Goal: Transaction & Acquisition: Purchase product/service

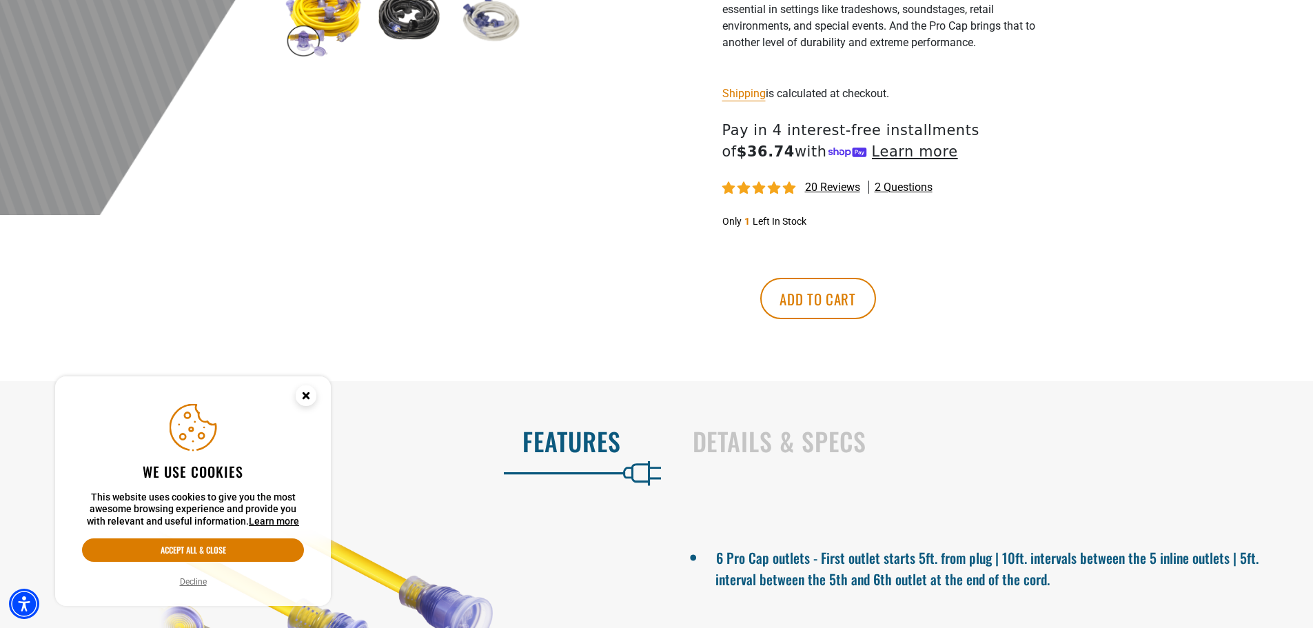
scroll to position [758, 0]
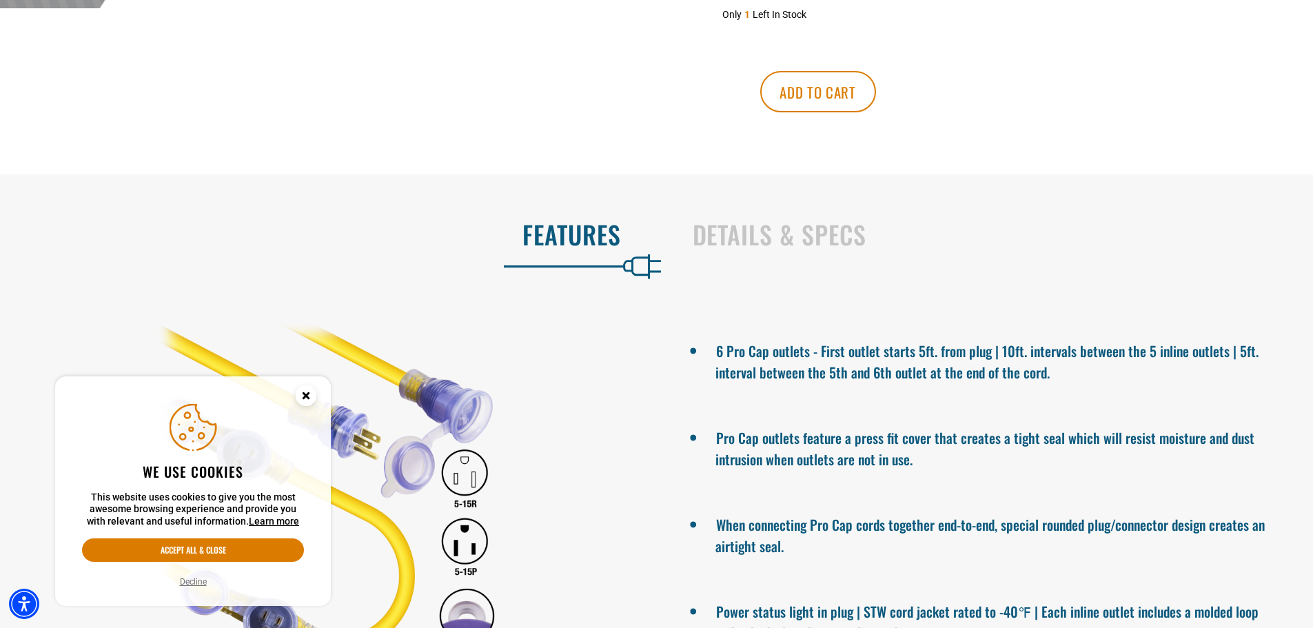
drag, startPoint x: 205, startPoint y: 547, endPoint x: 303, endPoint y: 515, distance: 102.9
click at [205, 543] on button "Accept all & close" at bounding box center [193, 549] width 222 height 23
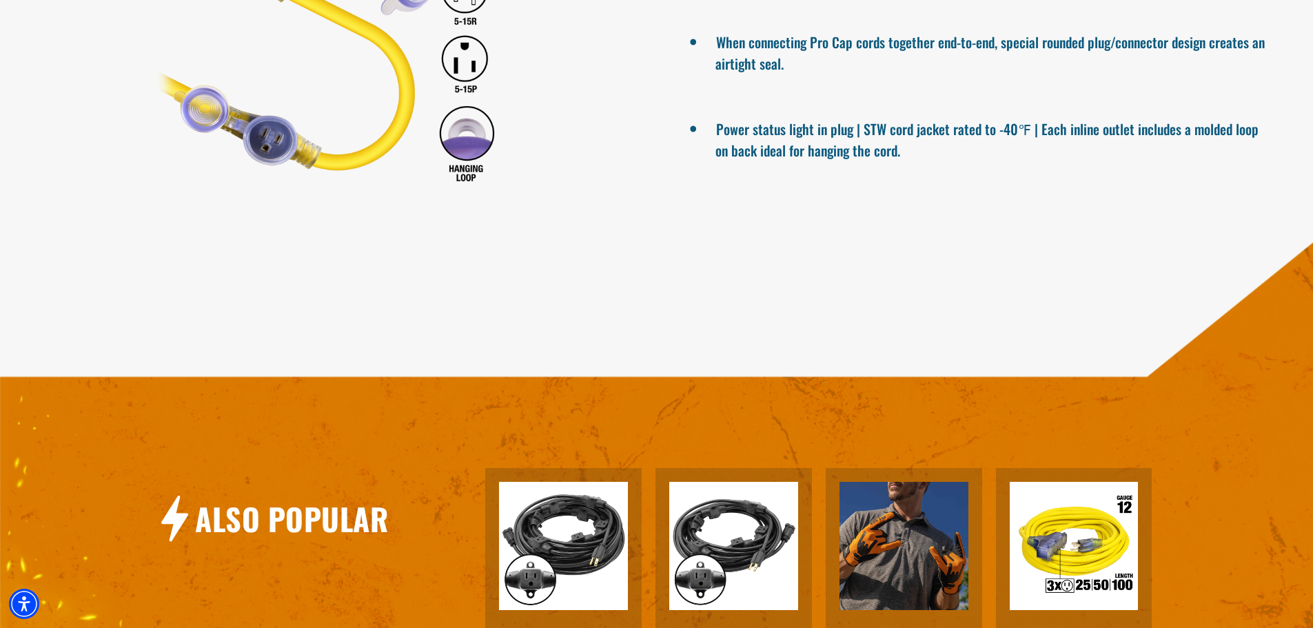
scroll to position [1447, 0]
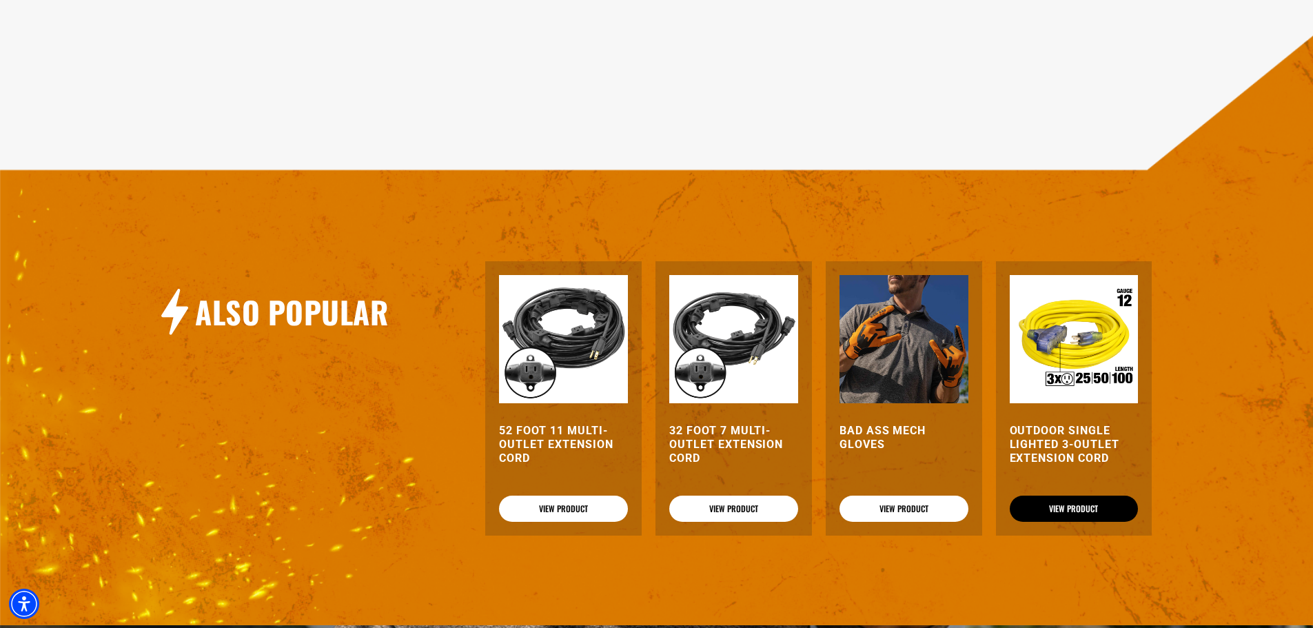
click at [1063, 502] on link "View Product" at bounding box center [1074, 509] width 129 height 26
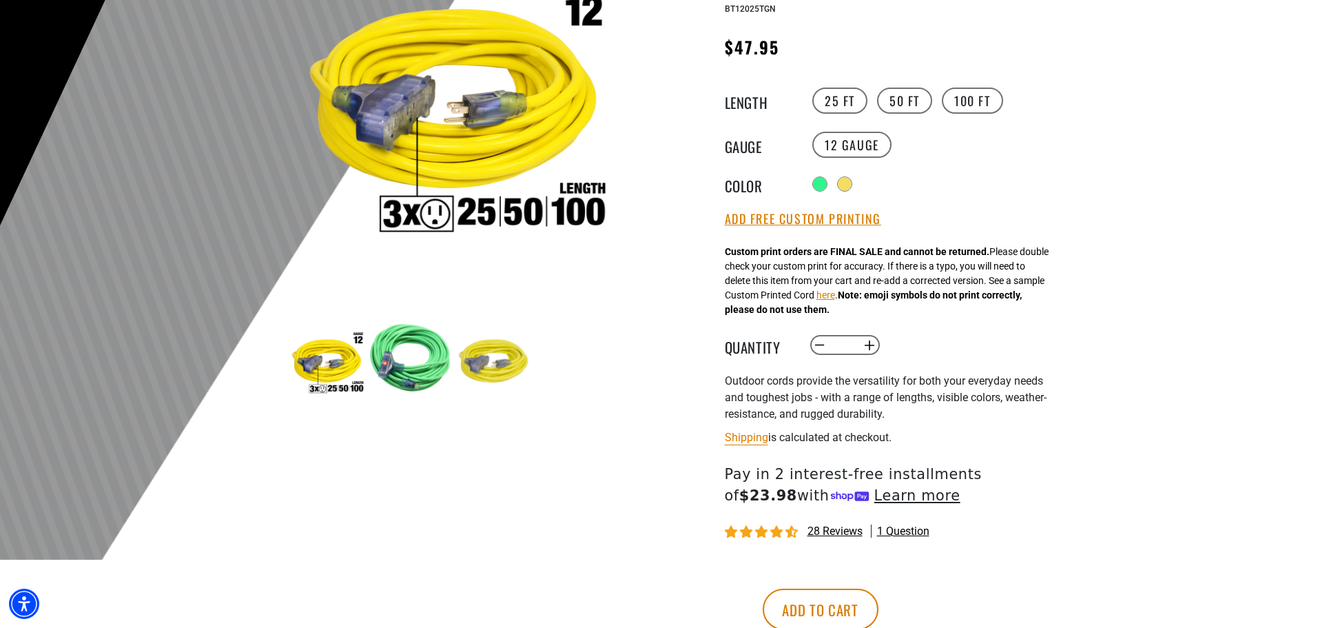
scroll to position [345, 0]
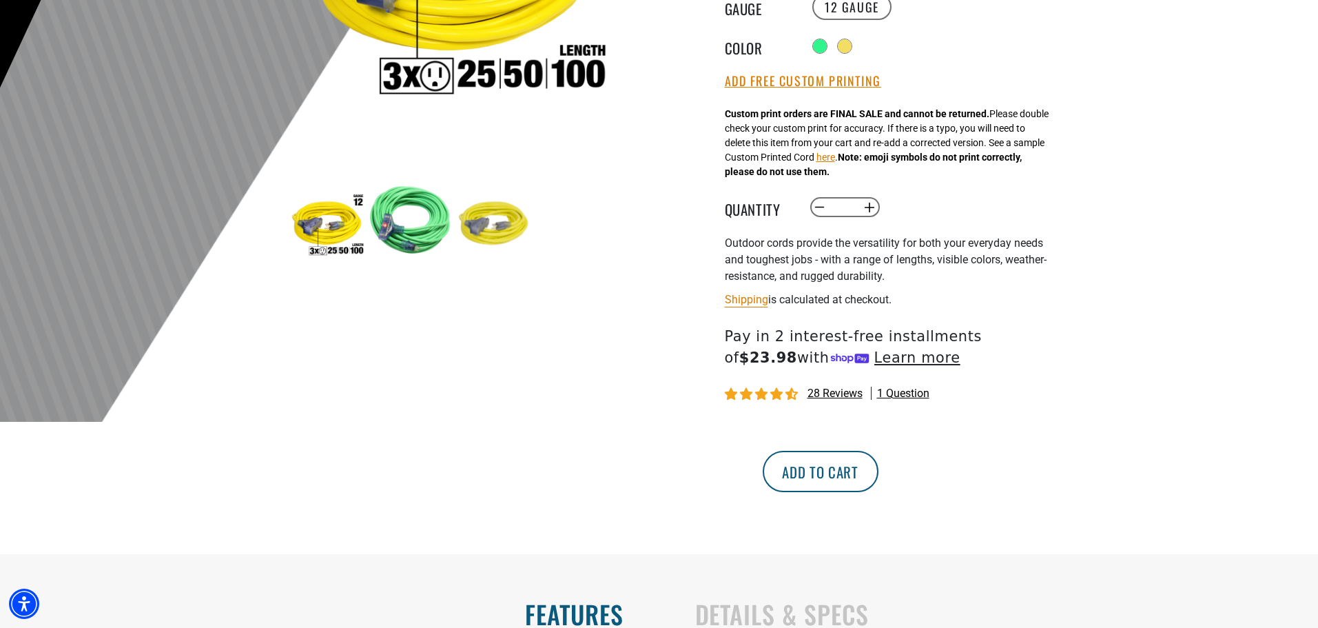
click at [879, 479] on button "Add to cart" at bounding box center [821, 471] width 116 height 41
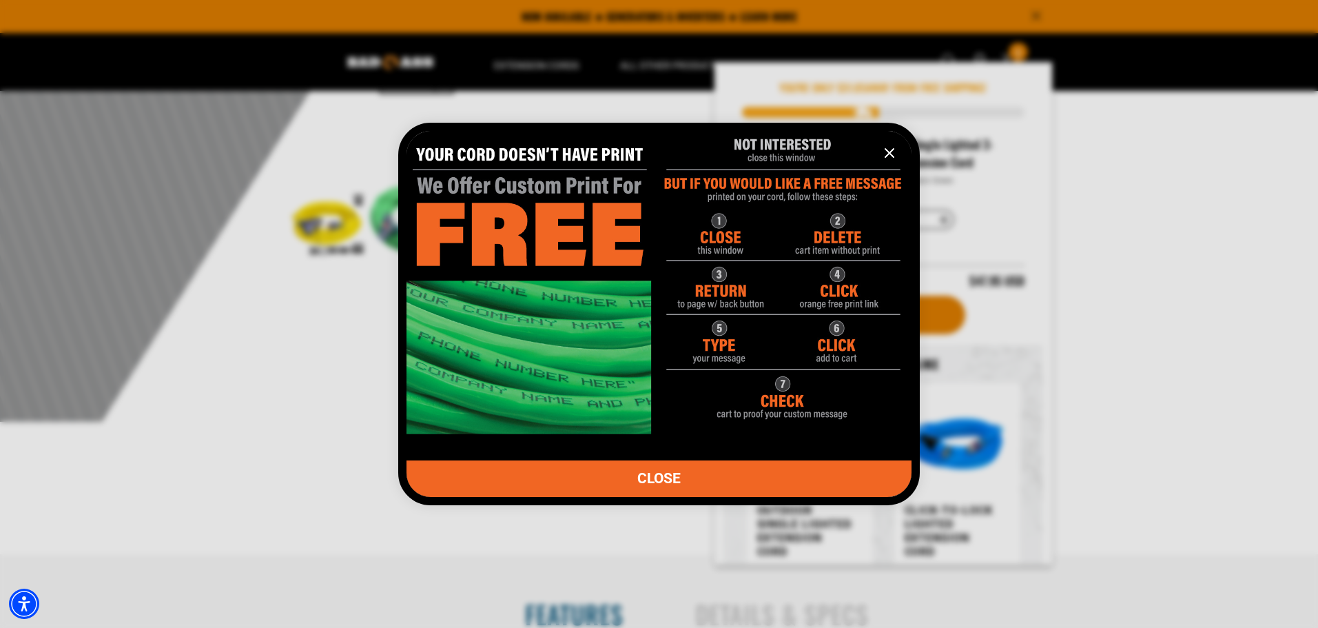
click at [891, 159] on icon "information" at bounding box center [889, 153] width 17 height 17
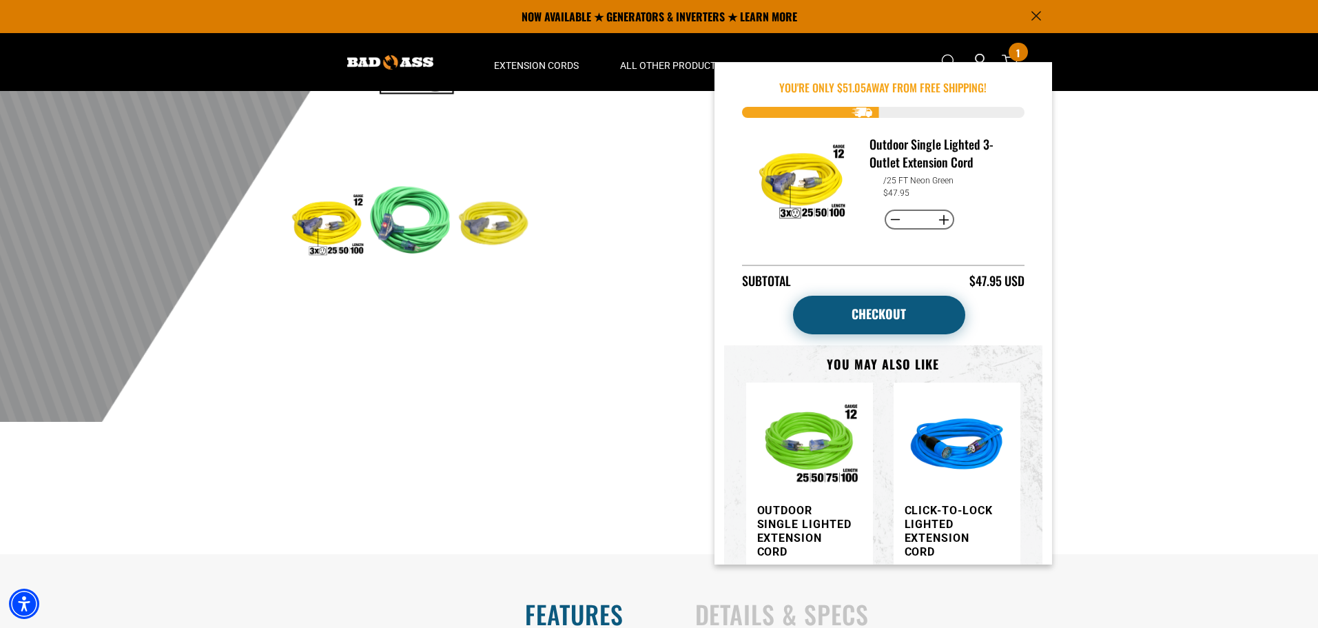
scroll to position [0, 0]
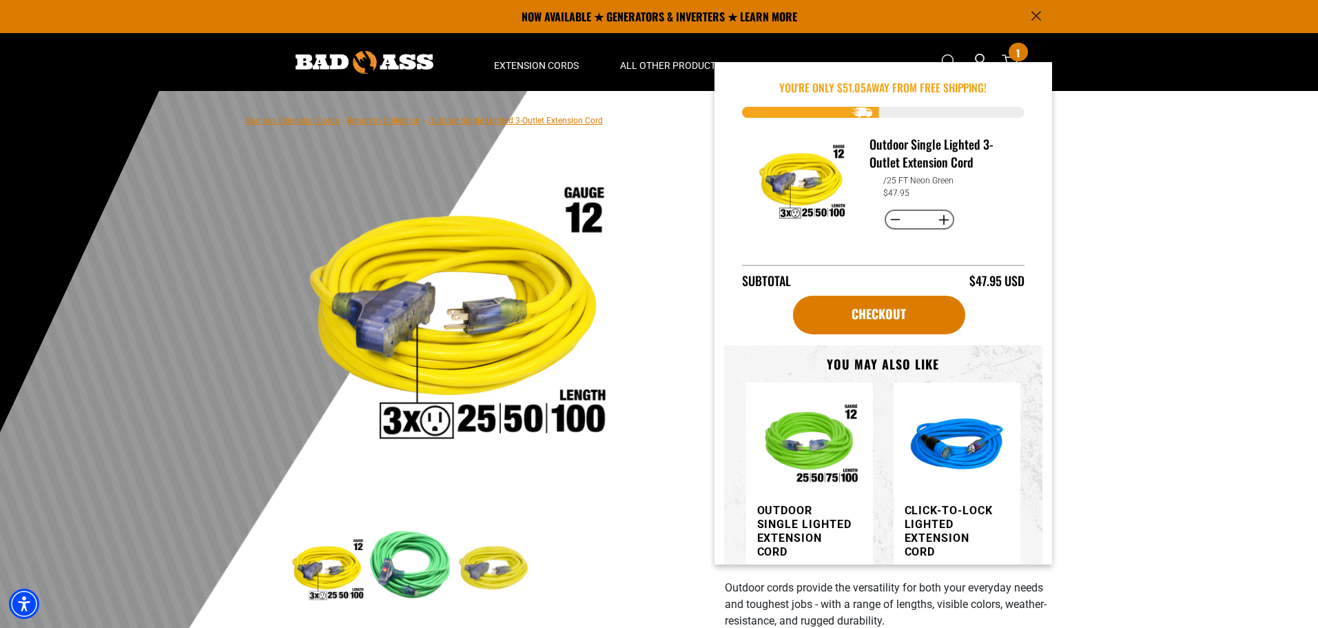
click at [651, 318] on div "1 of 3 Previous Next" at bounding box center [452, 524] width 413 height 750
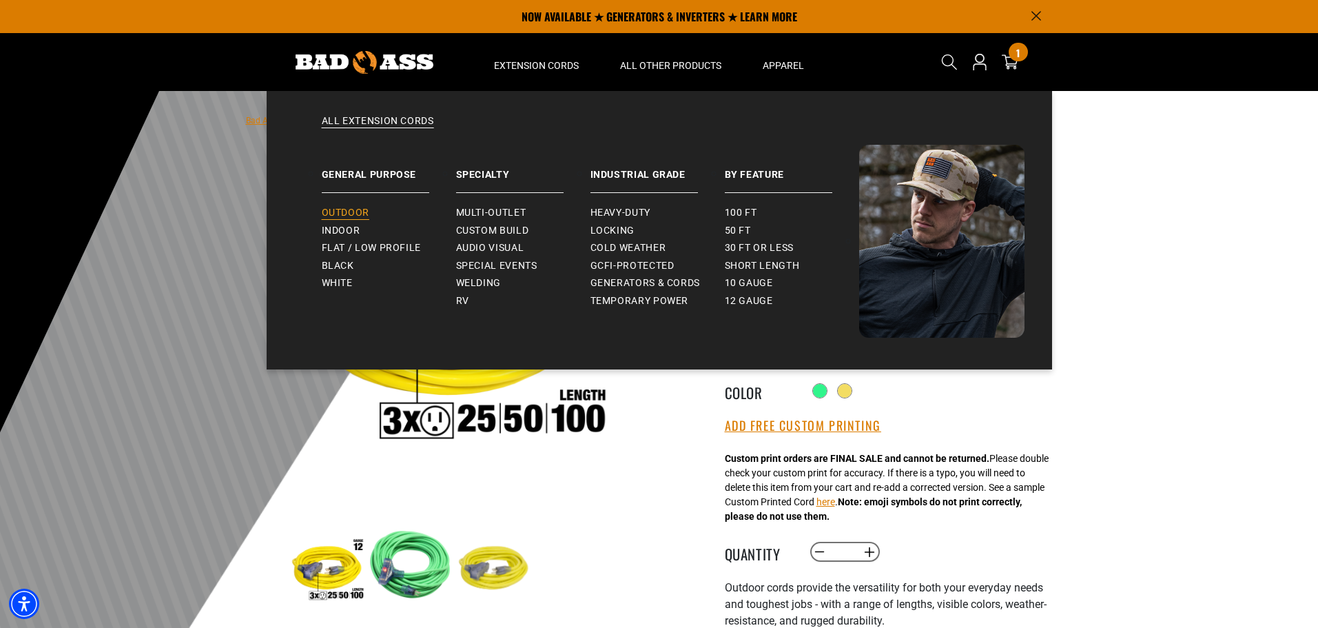
click at [345, 208] on span "Outdoor" at bounding box center [346, 213] width 48 height 12
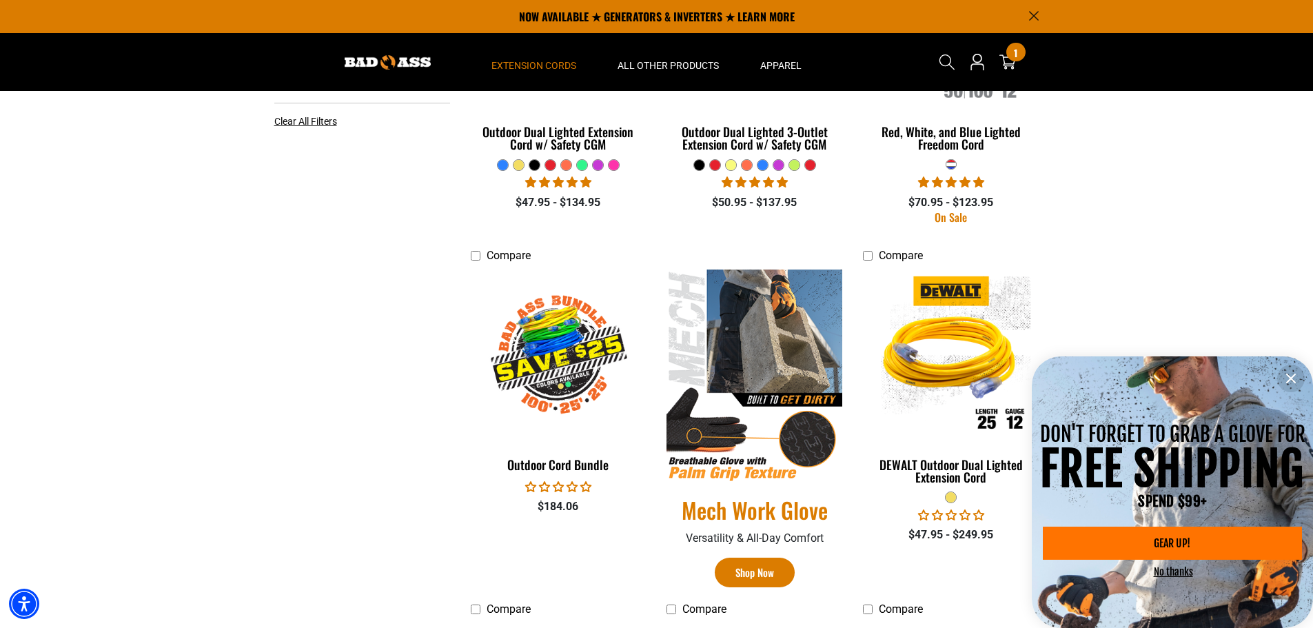
scroll to position [276, 0]
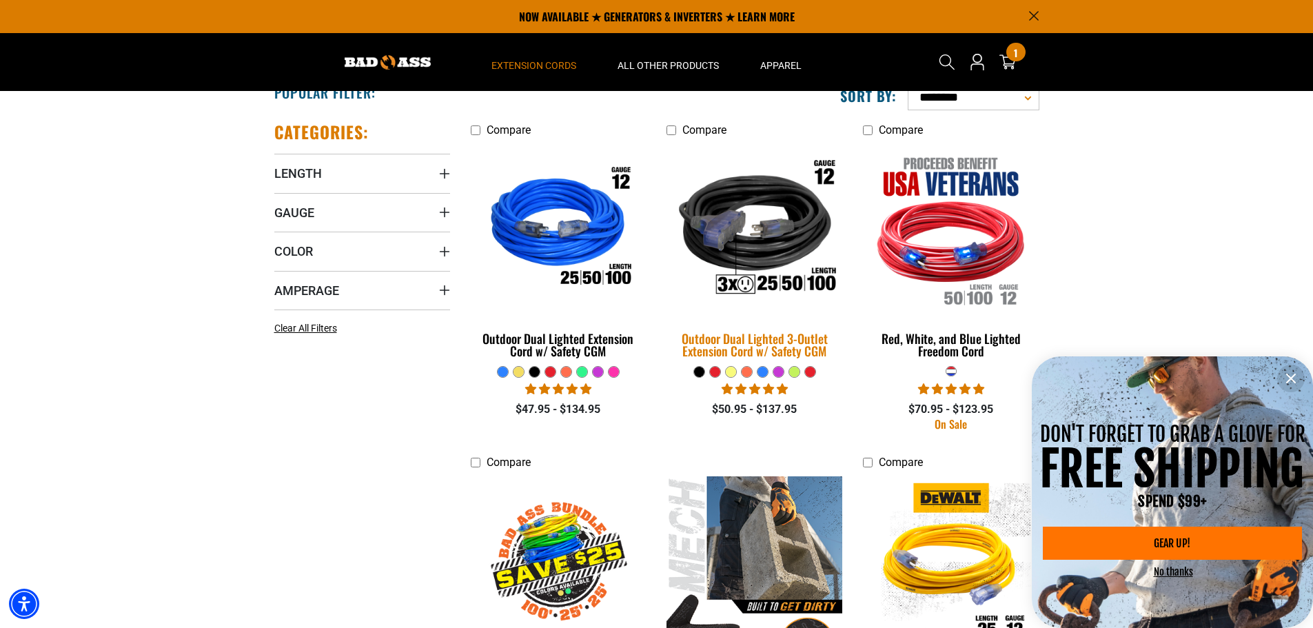
click at [761, 265] on img at bounding box center [754, 229] width 193 height 176
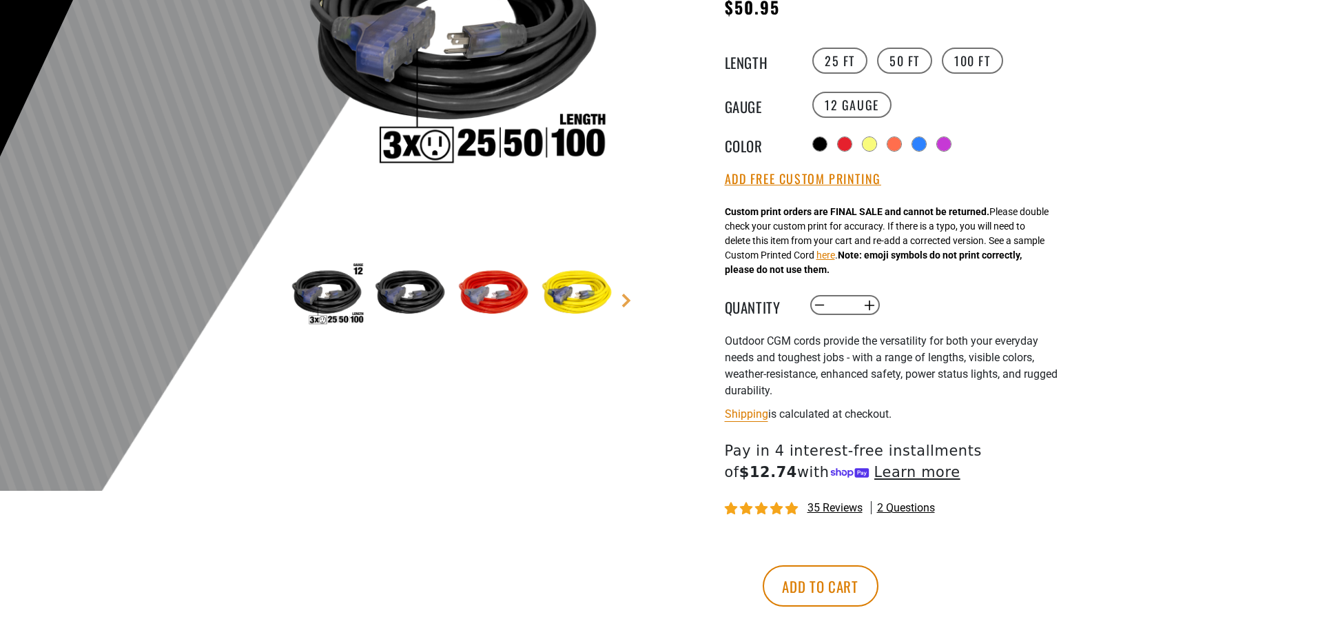
scroll to position [345, 0]
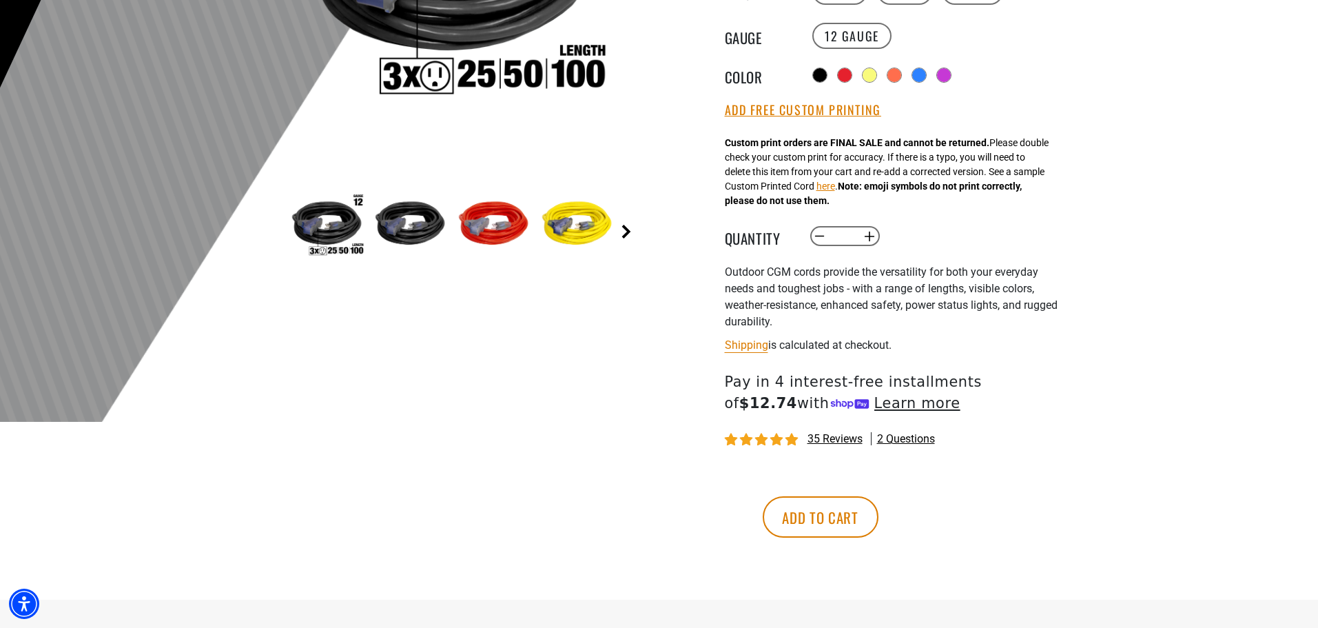
click at [629, 234] on link "Next" at bounding box center [627, 232] width 14 height 14
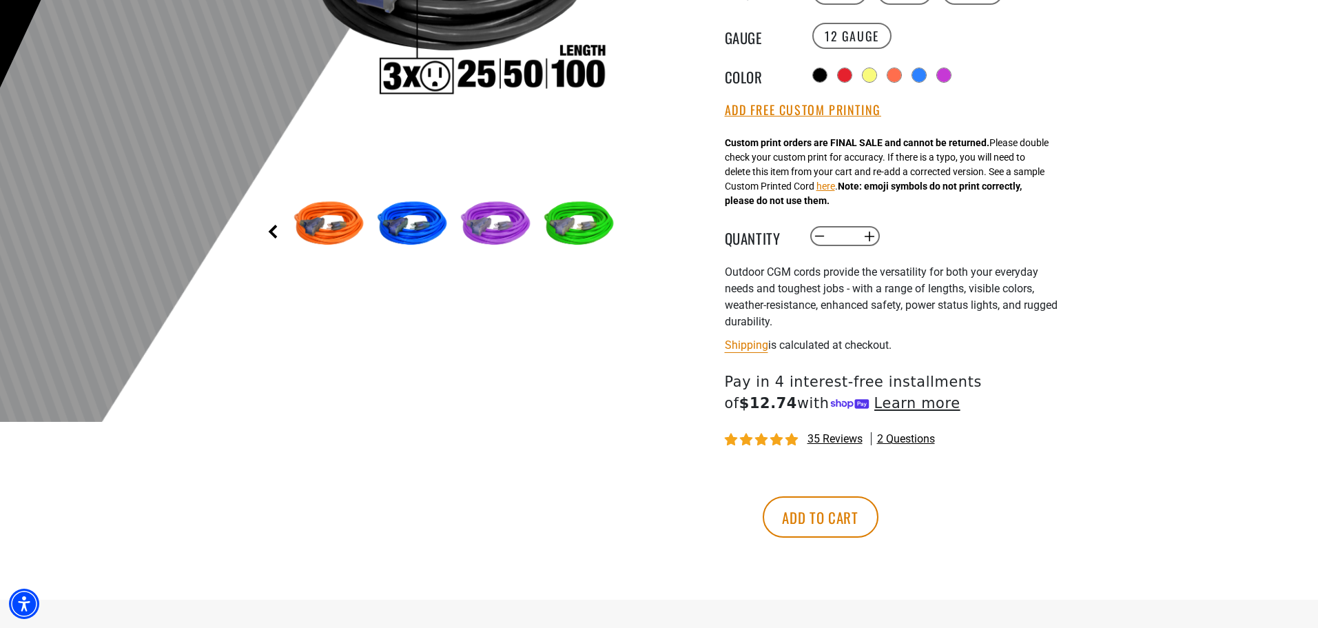
click at [268, 229] on link "Previous" at bounding box center [273, 232] width 14 height 14
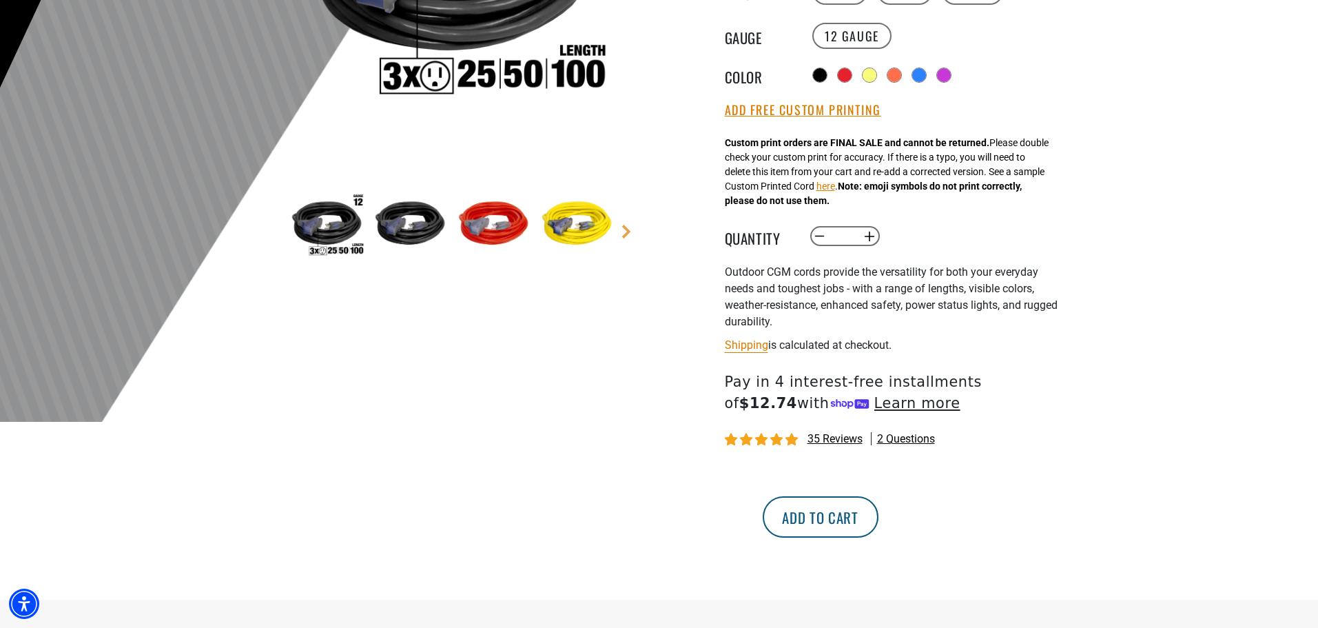
click at [879, 518] on button "Add to cart" at bounding box center [821, 516] width 116 height 41
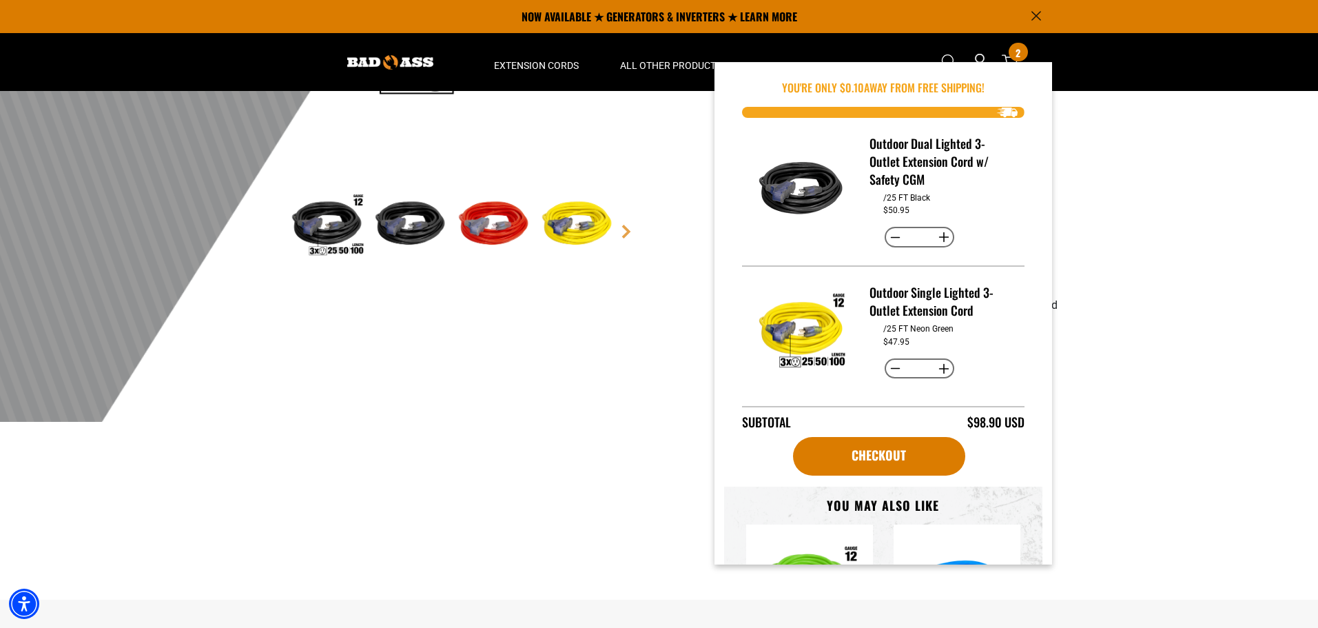
click at [890, 365] on button "Decrease quantity for Outdoor Single Lighted 3-Outlet Extension Cord" at bounding box center [895, 368] width 21 height 23
type input "*"
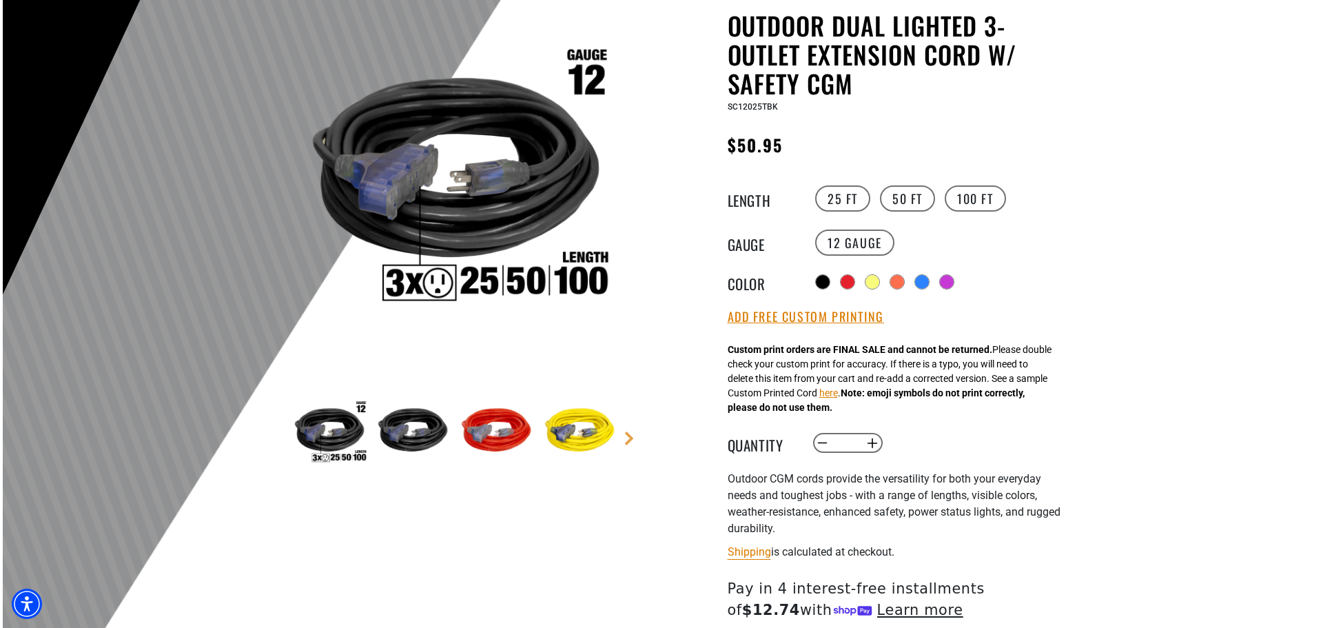
scroll to position [549, 0]
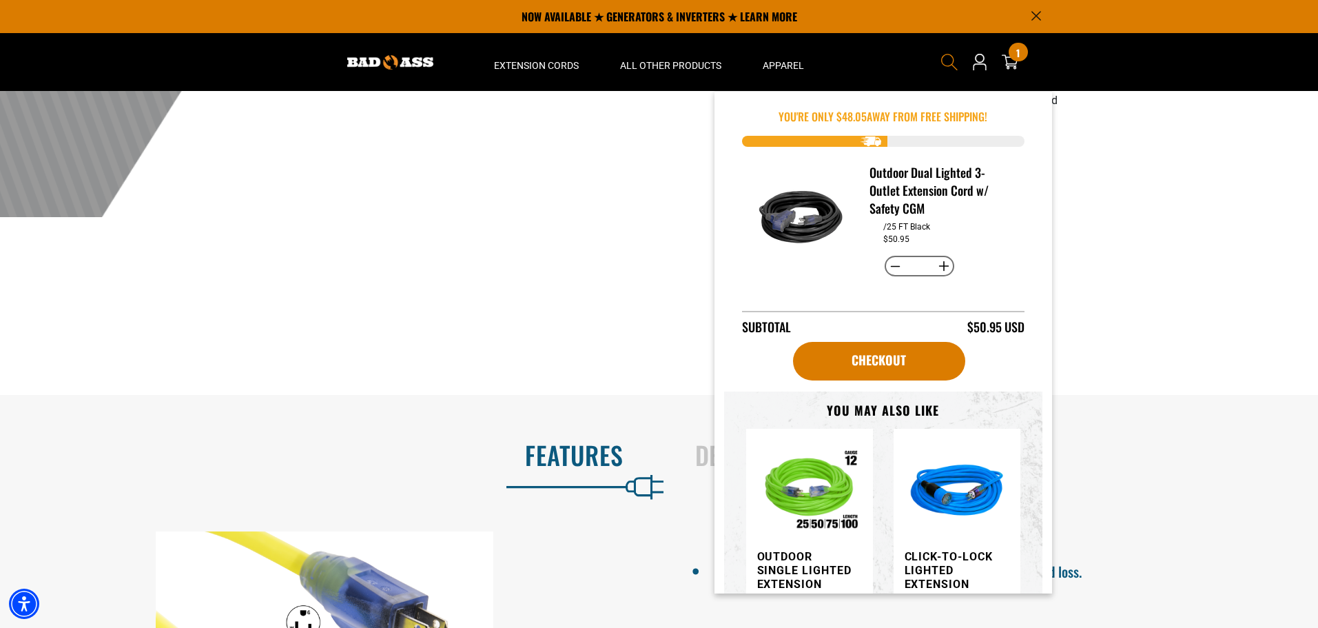
click at [946, 56] on icon "Search" at bounding box center [950, 62] width 18 height 18
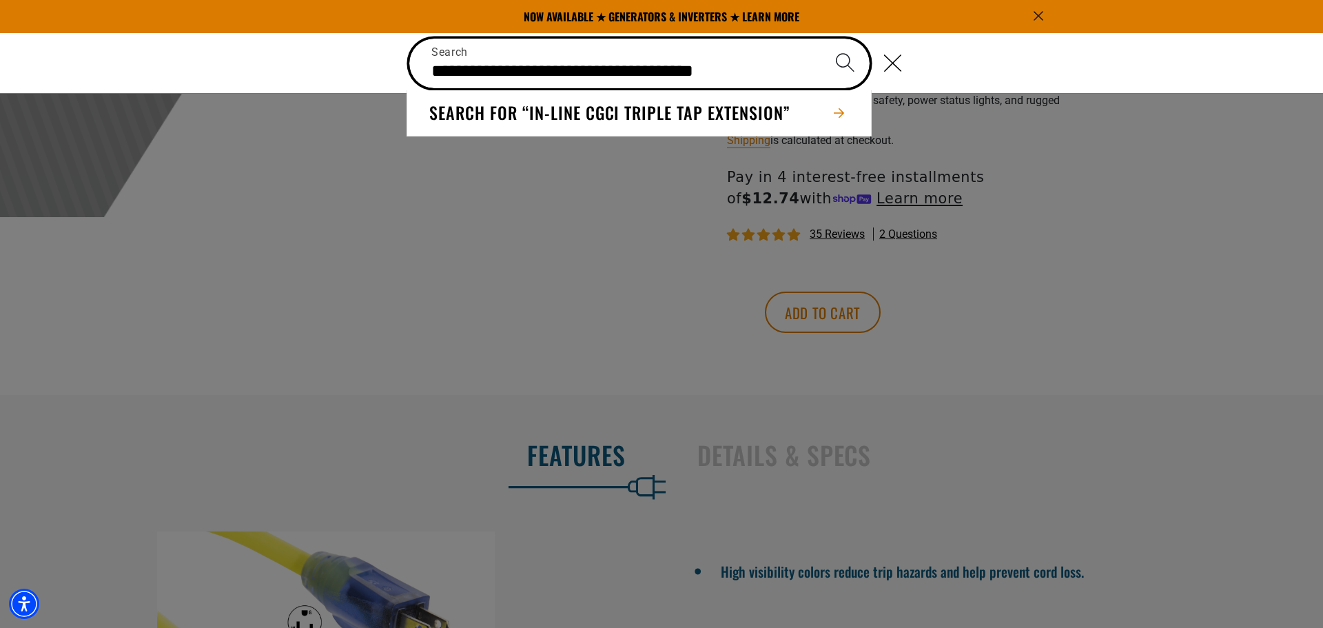
type input "**********"
click at [821, 39] on button "Search" at bounding box center [845, 63] width 48 height 48
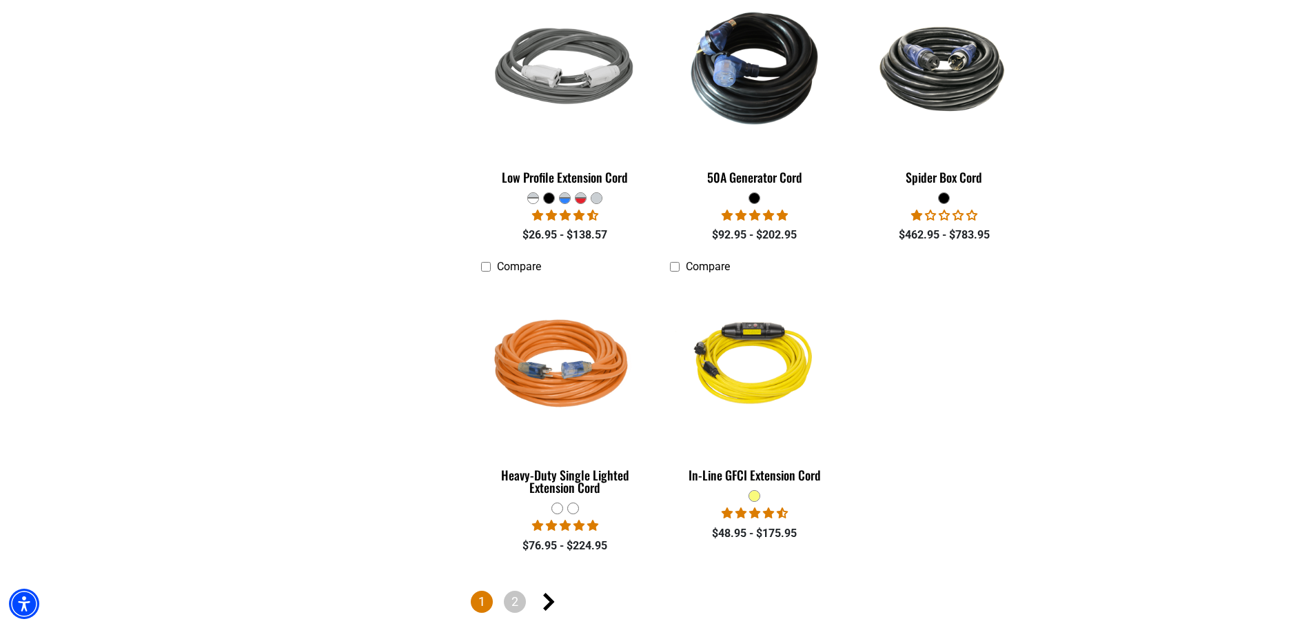
scroll to position [2067, 0]
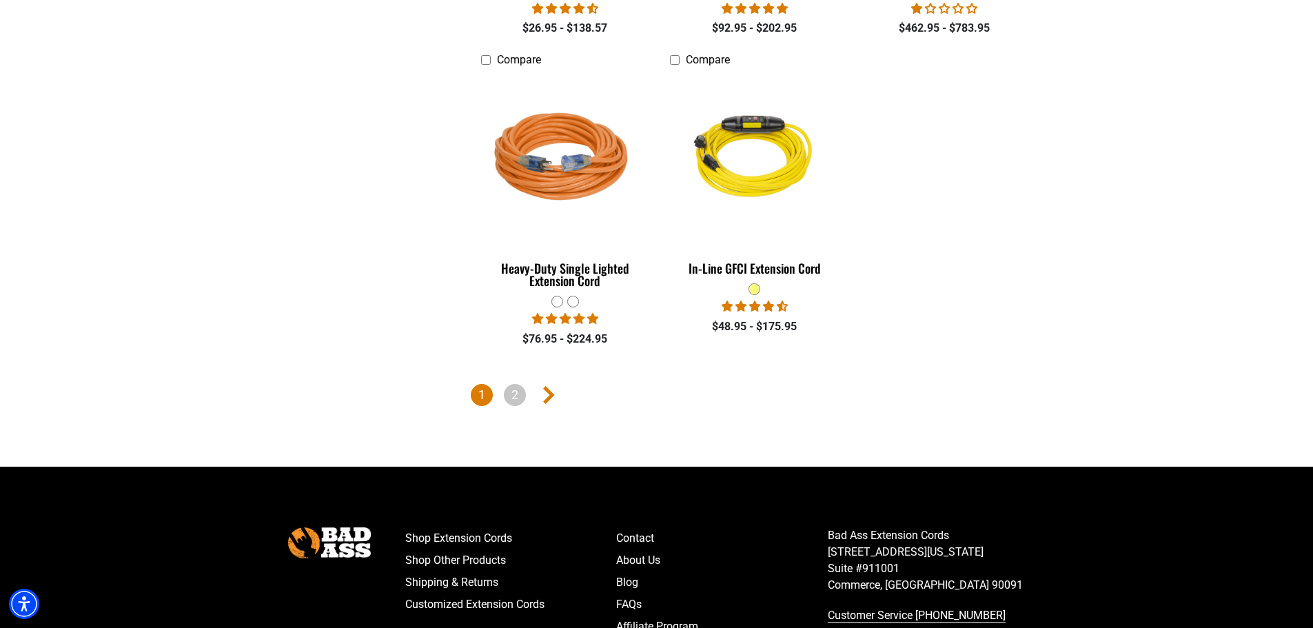
click at [550, 386] on icon "Next page" at bounding box center [549, 395] width 12 height 18
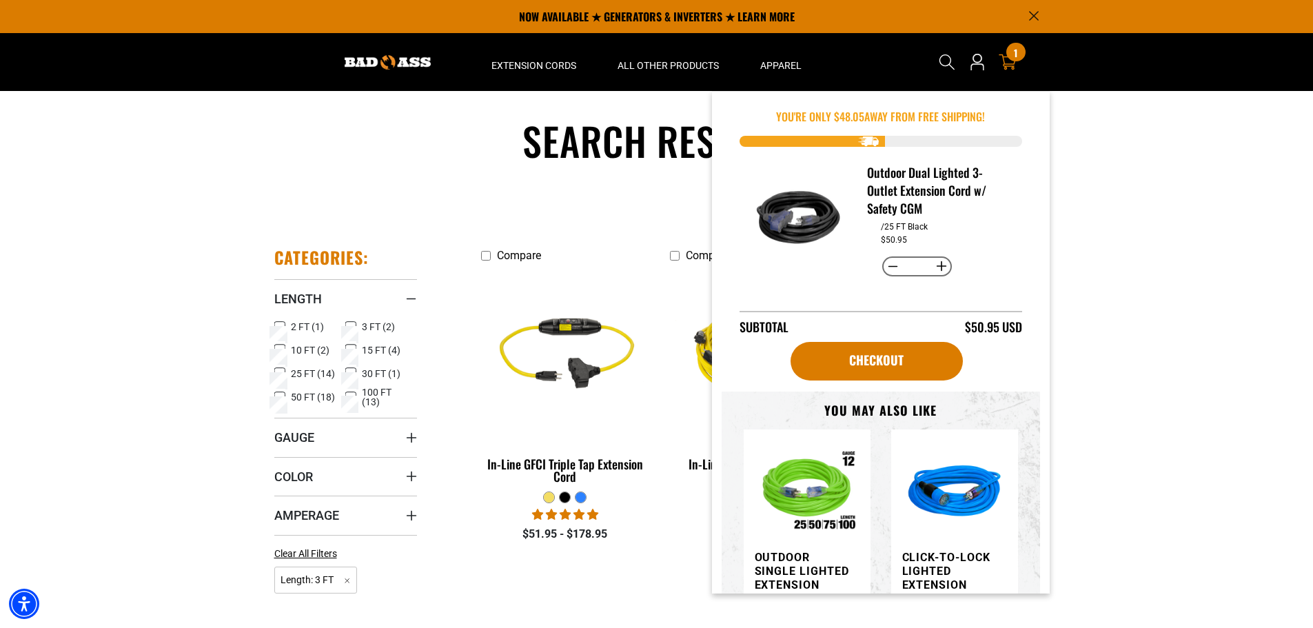
click at [1008, 59] on icon at bounding box center [1008, 62] width 18 height 18
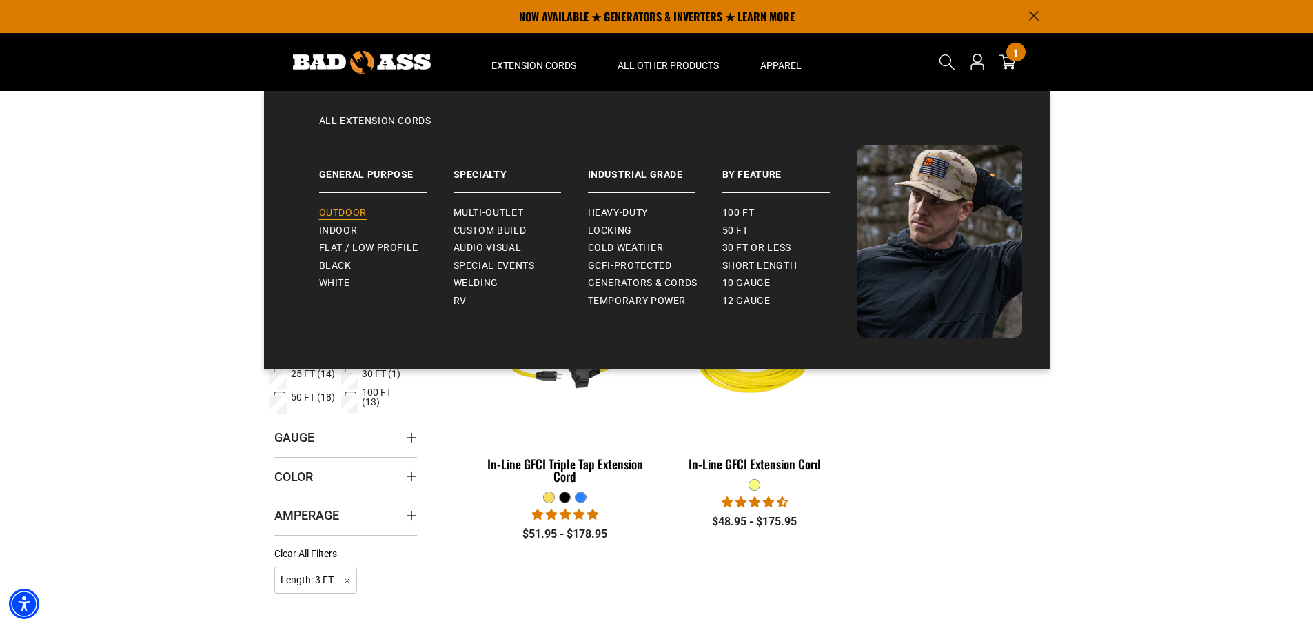
click at [349, 210] on span "Outdoor" at bounding box center [343, 213] width 48 height 12
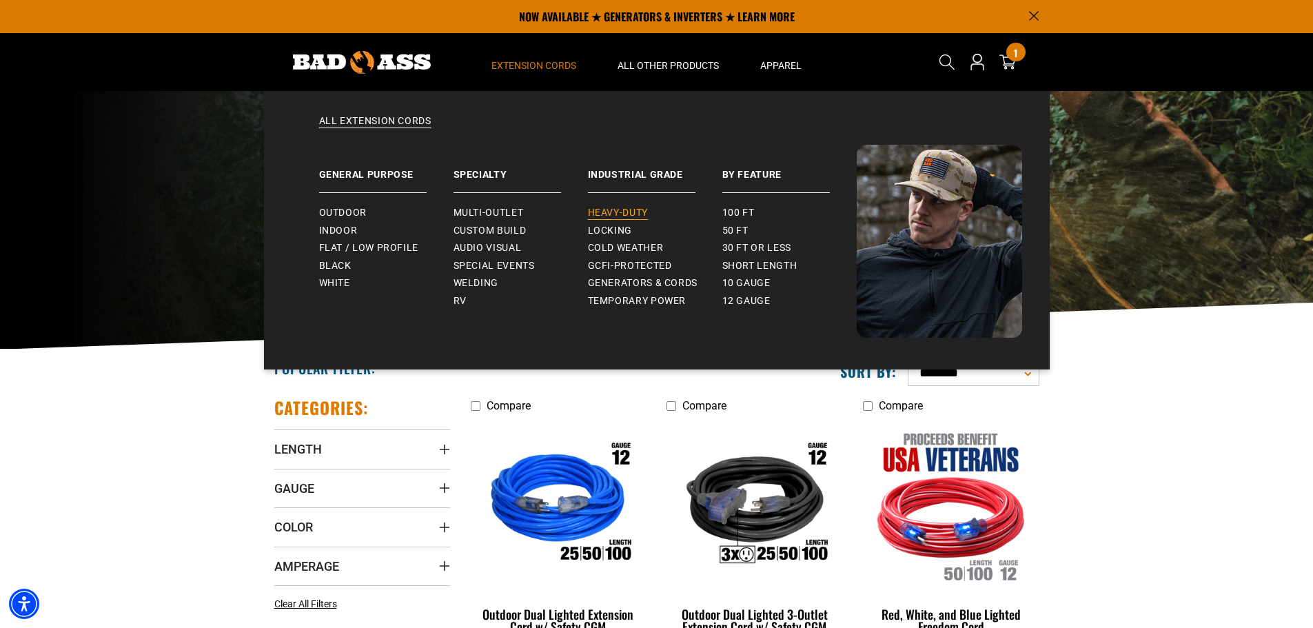
click at [615, 207] on span "Heavy-Duty" at bounding box center [618, 213] width 60 height 12
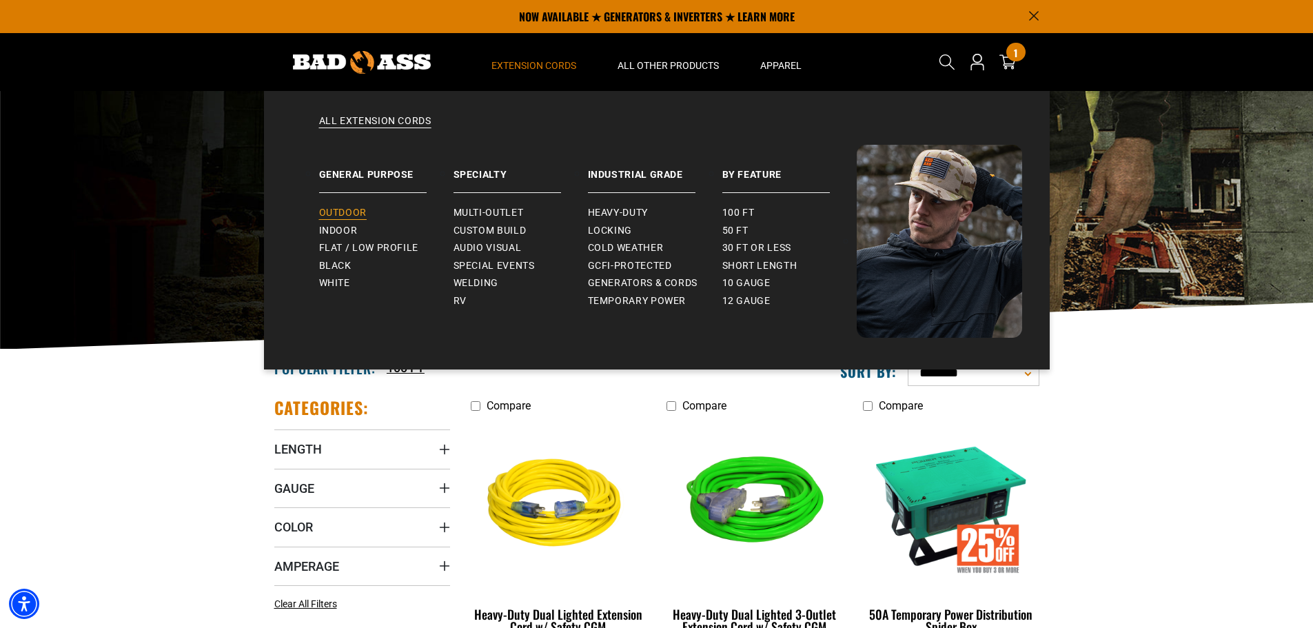
click at [350, 208] on span "Outdoor" at bounding box center [343, 213] width 48 height 12
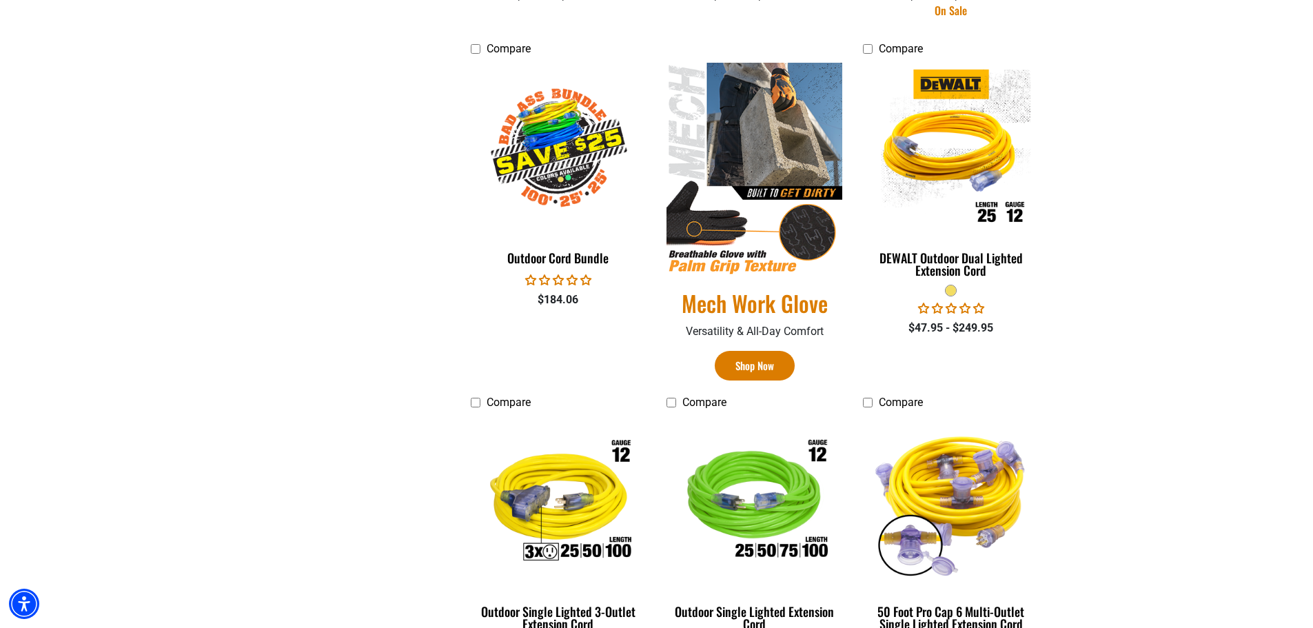
scroll to position [827, 0]
